Goal: Information Seeking & Learning: Learn about a topic

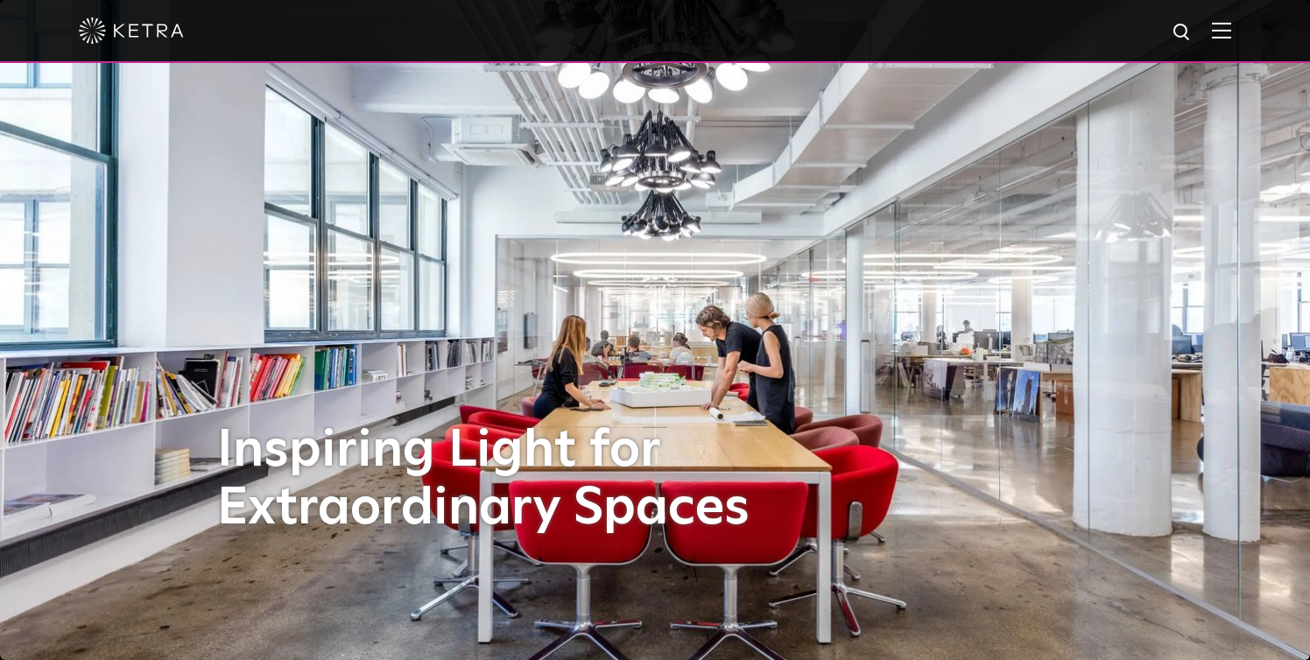
click at [1214, 33] on img at bounding box center [1221, 30] width 19 height 17
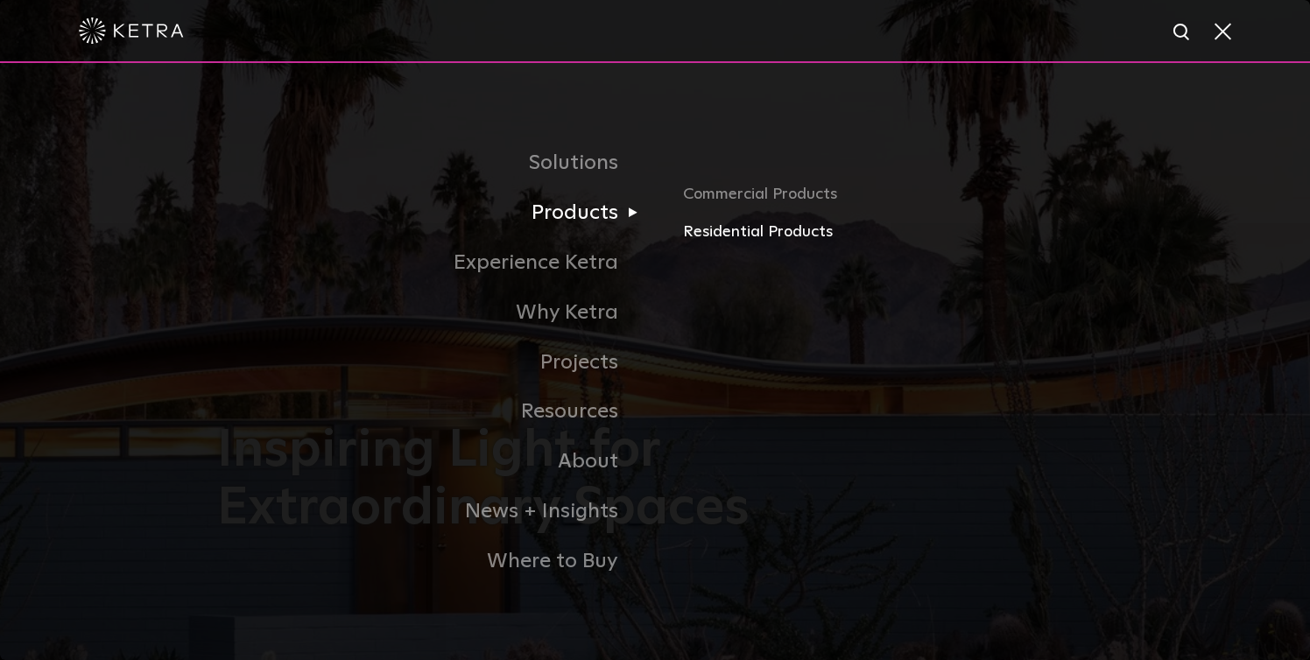
click at [695, 230] on link "Residential Products" at bounding box center [888, 232] width 410 height 25
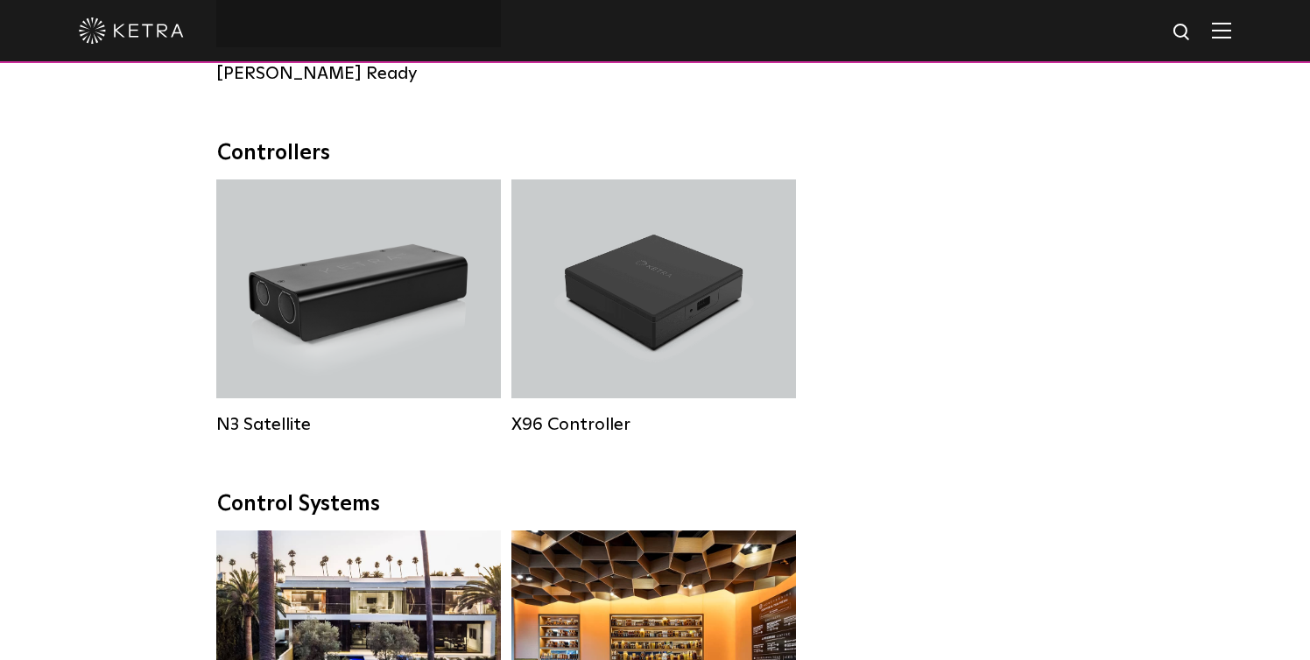
scroll to position [1898, 0]
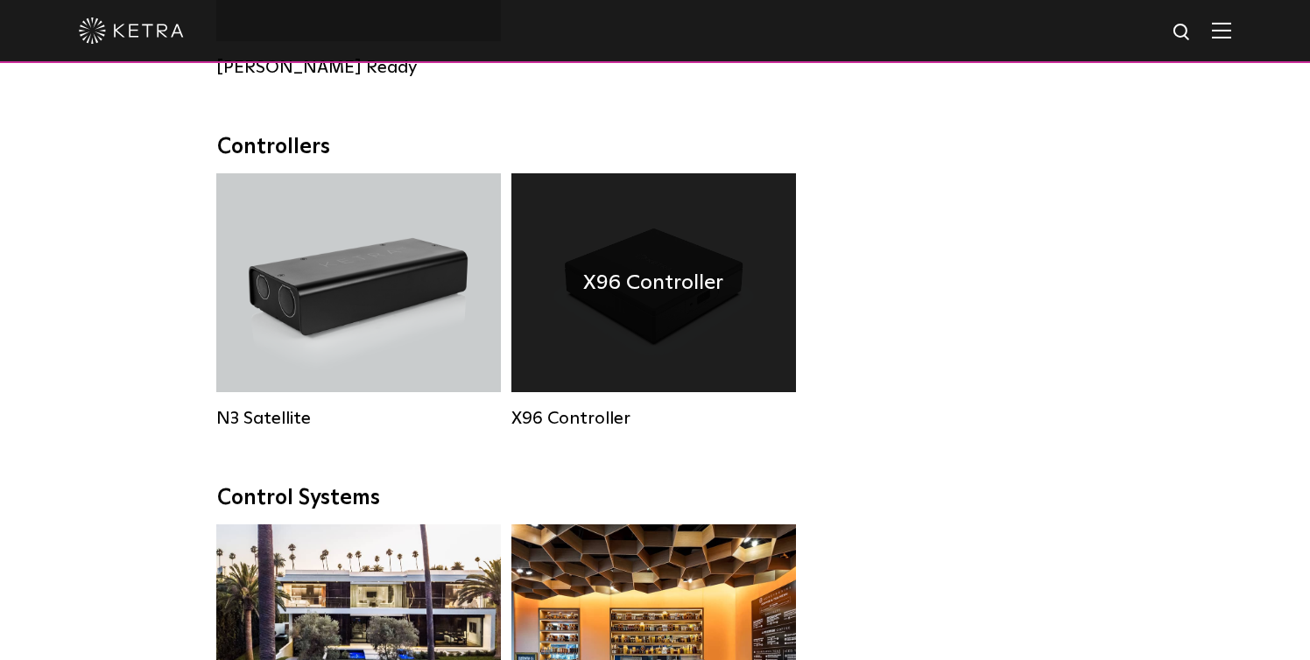
click at [636, 301] on div "X96 Controller" at bounding box center [653, 282] width 285 height 219
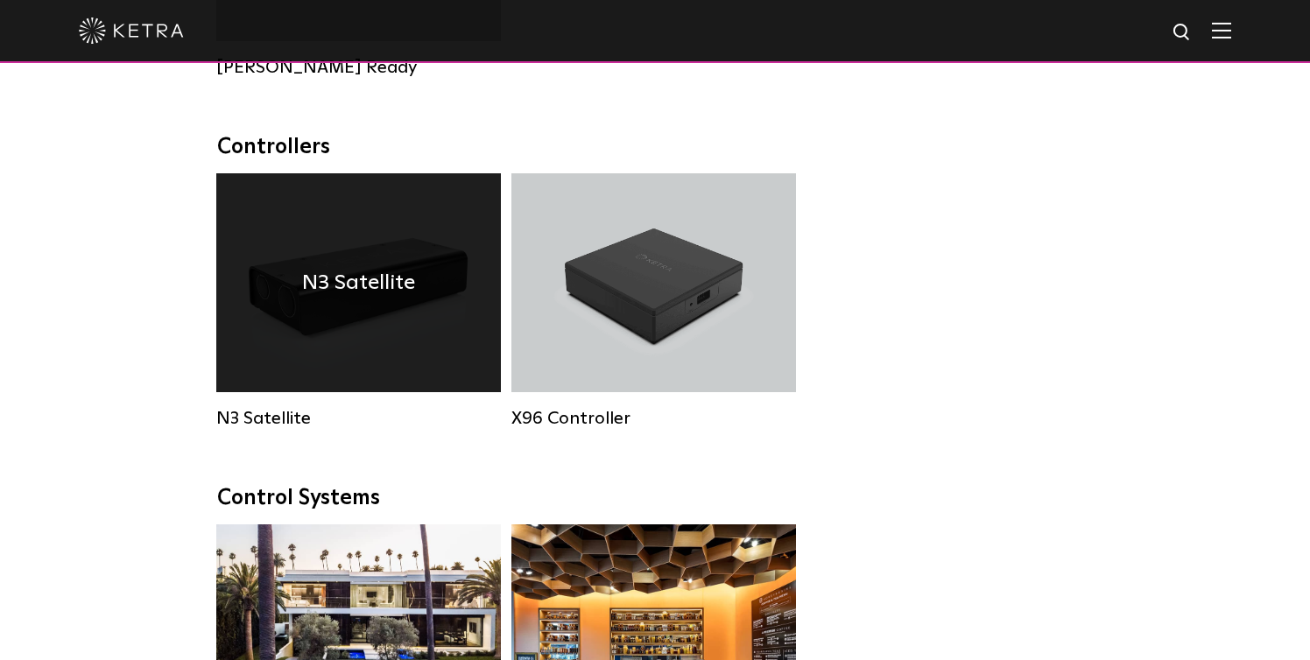
click at [331, 263] on div "N3 Satellite" at bounding box center [358, 282] width 285 height 219
